Goal: Check status: Check status

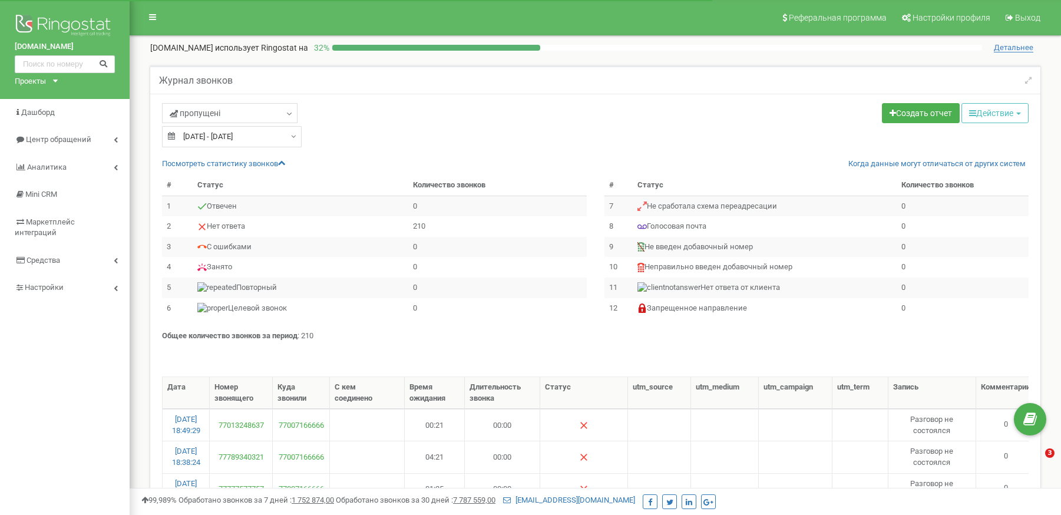
select select "100"
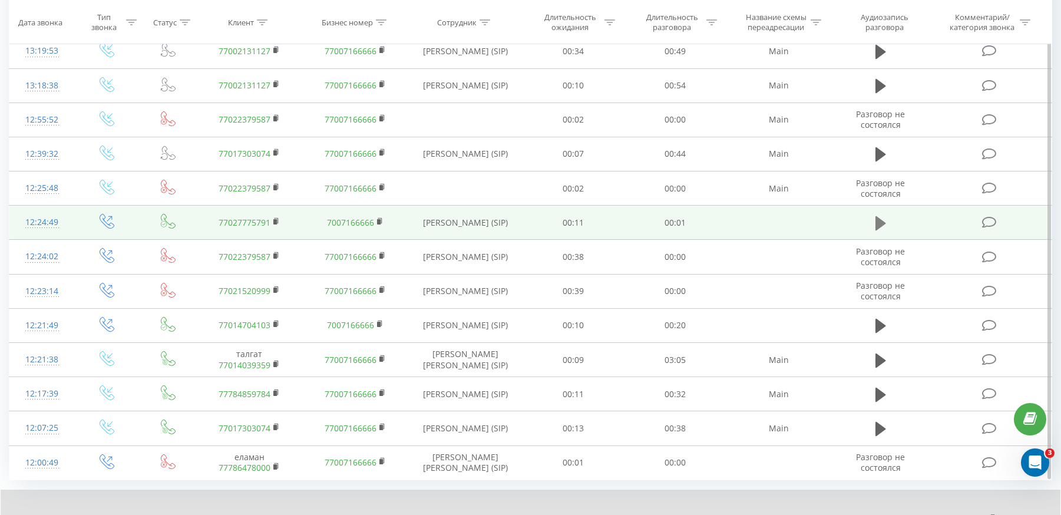
click at [876, 222] on icon at bounding box center [881, 223] width 11 height 14
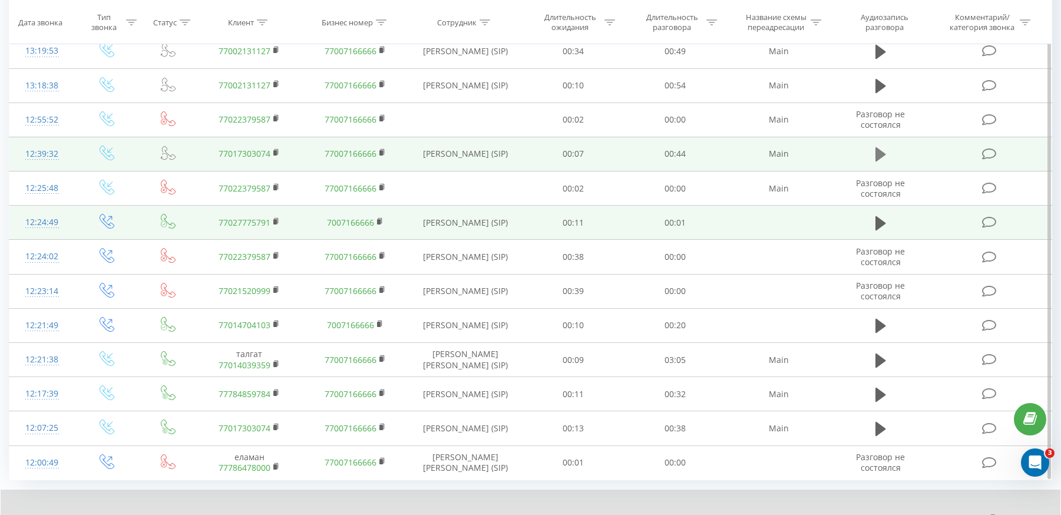
click at [876, 147] on icon at bounding box center [881, 154] width 11 height 16
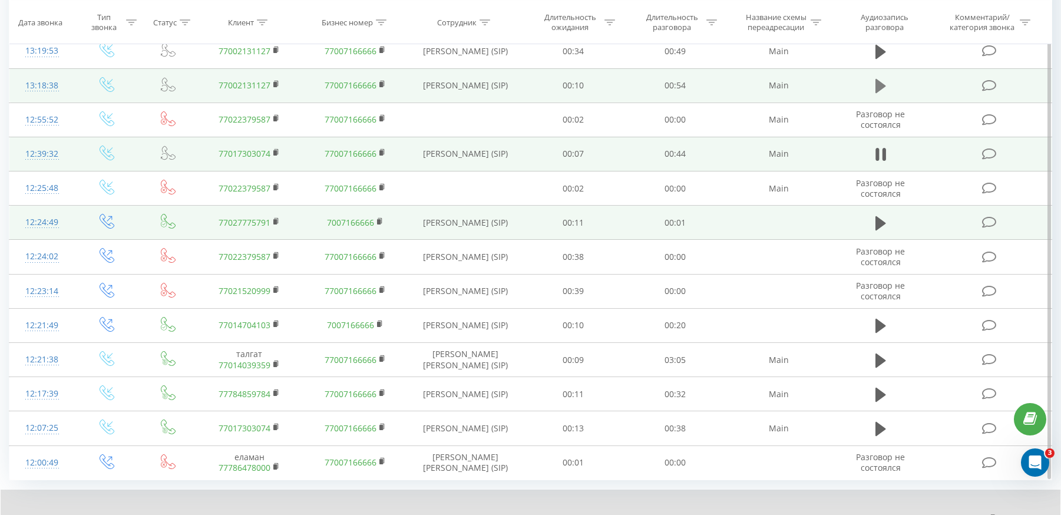
click at [874, 84] on button at bounding box center [881, 86] width 18 height 18
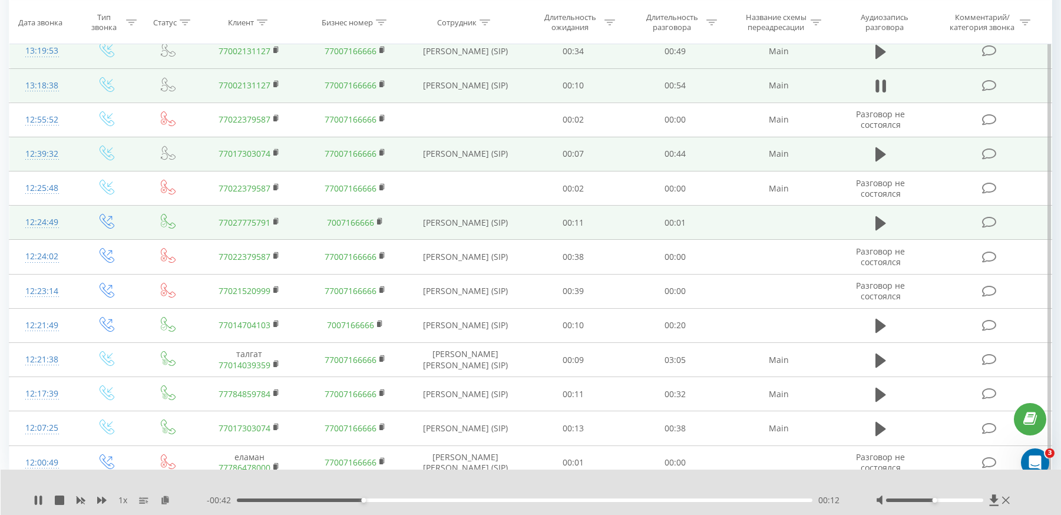
scroll to position [896, 0]
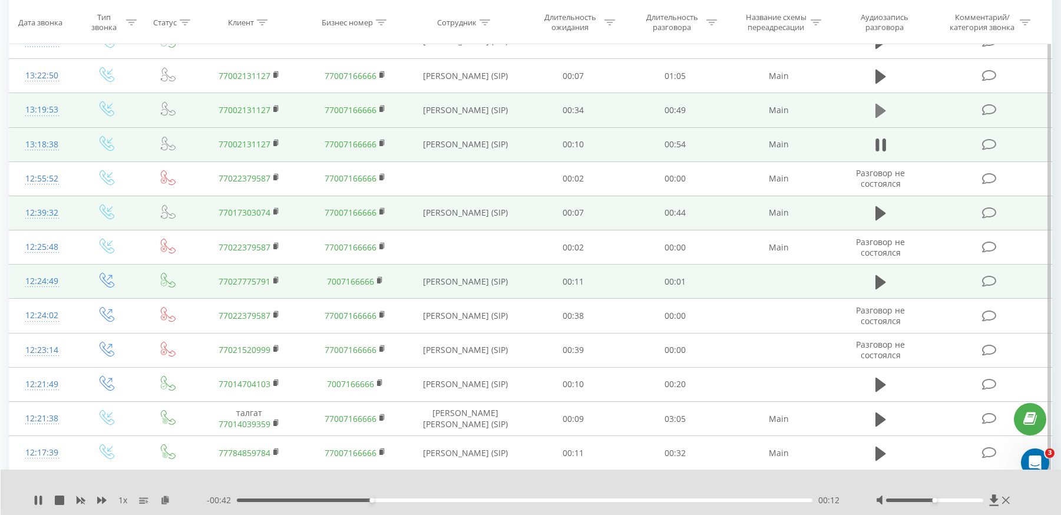
click at [878, 108] on icon at bounding box center [881, 111] width 11 height 14
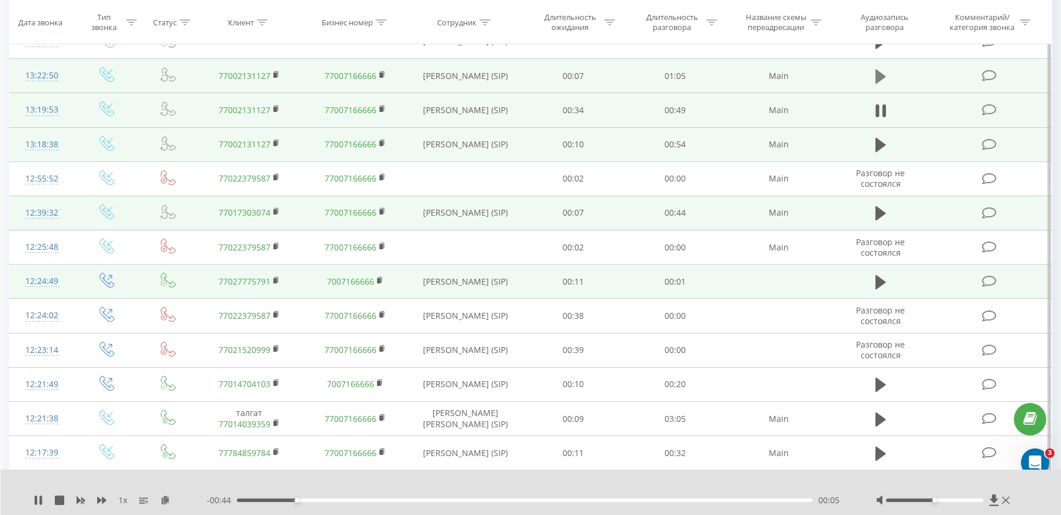
click at [876, 70] on icon at bounding box center [881, 77] width 11 height 14
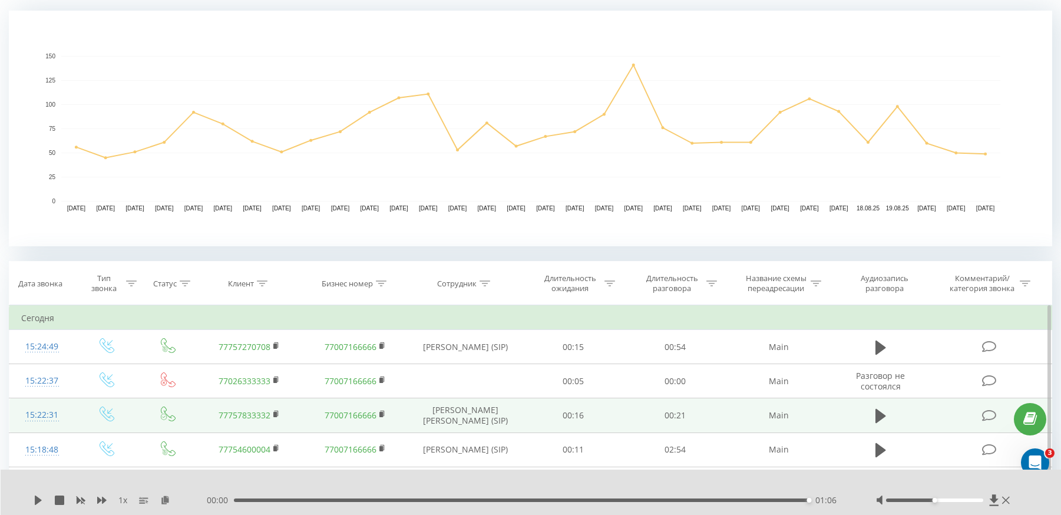
scroll to position [306, 0]
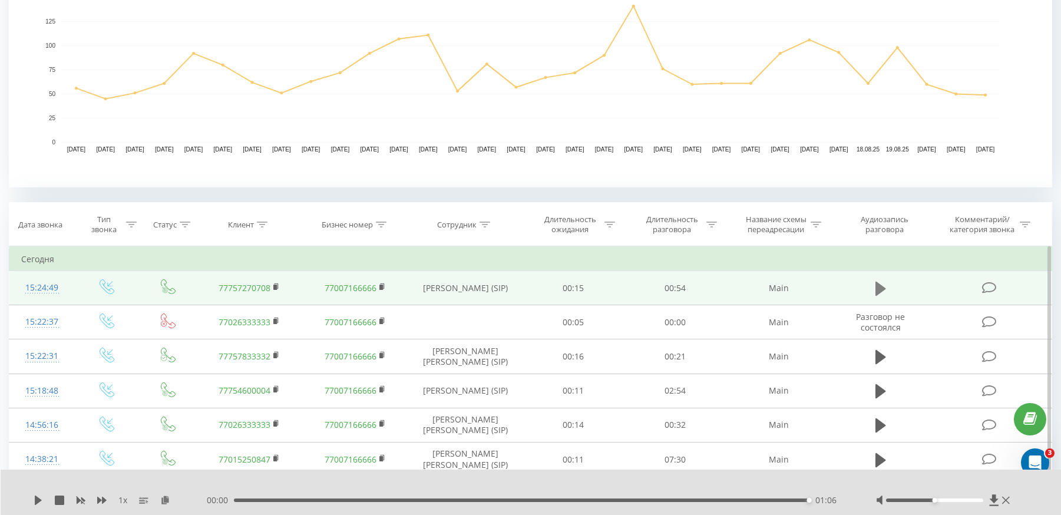
click at [878, 288] on icon at bounding box center [881, 288] width 11 height 14
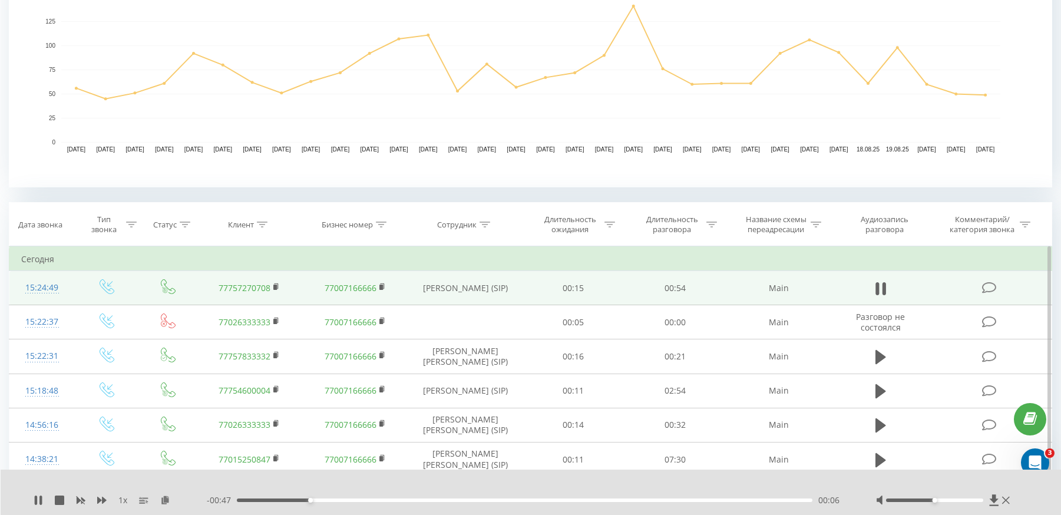
scroll to position [365, 0]
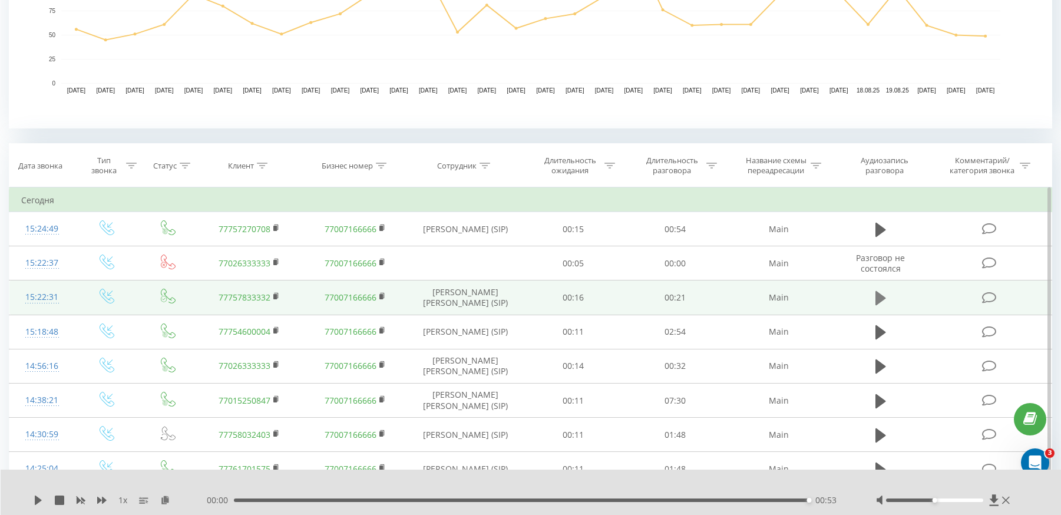
click at [887, 301] on button at bounding box center [881, 298] width 18 height 18
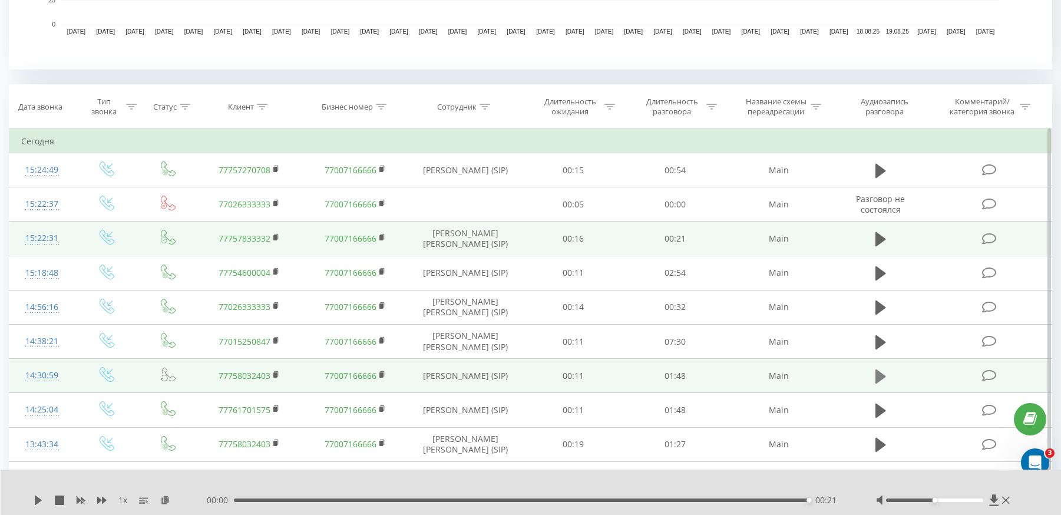
click at [876, 378] on icon at bounding box center [881, 376] width 11 height 16
